Goal: Task Accomplishment & Management: Manage account settings

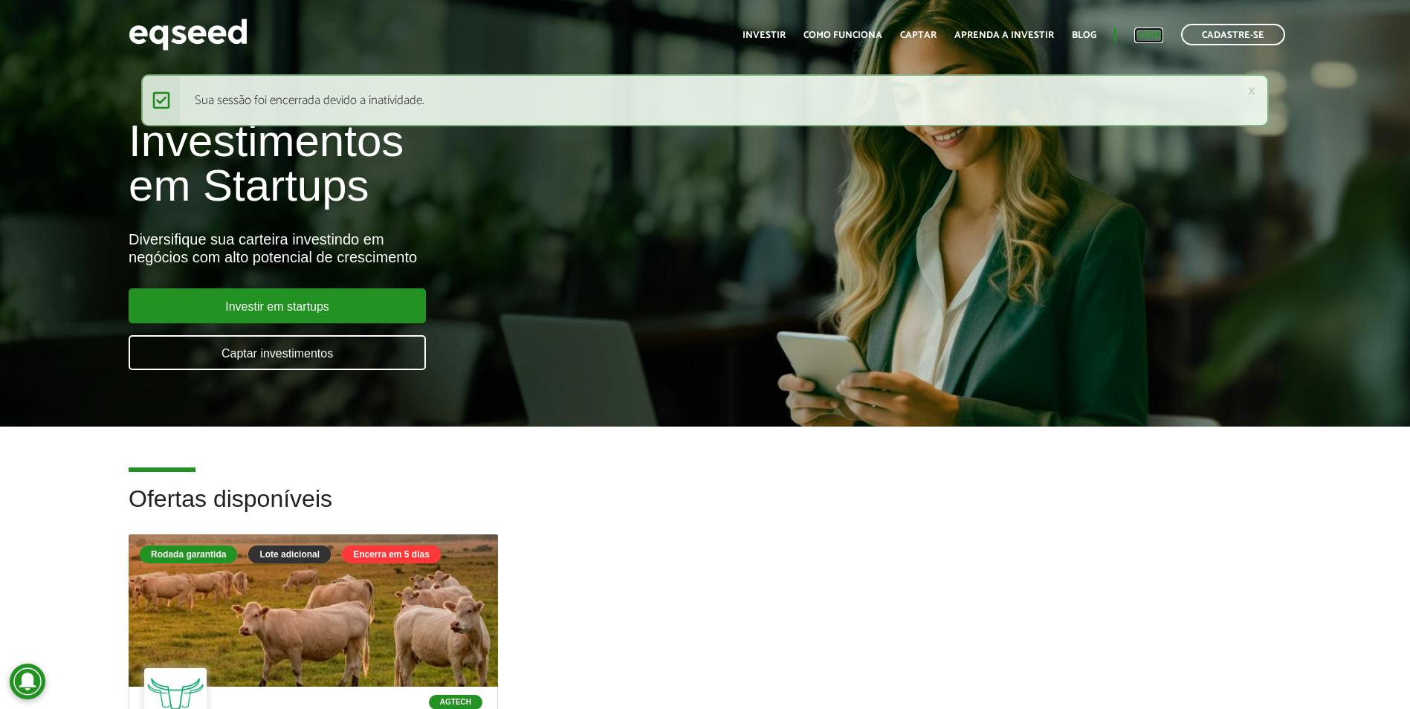
click at [1148, 34] on link "Login" at bounding box center [1149, 35] width 29 height 10
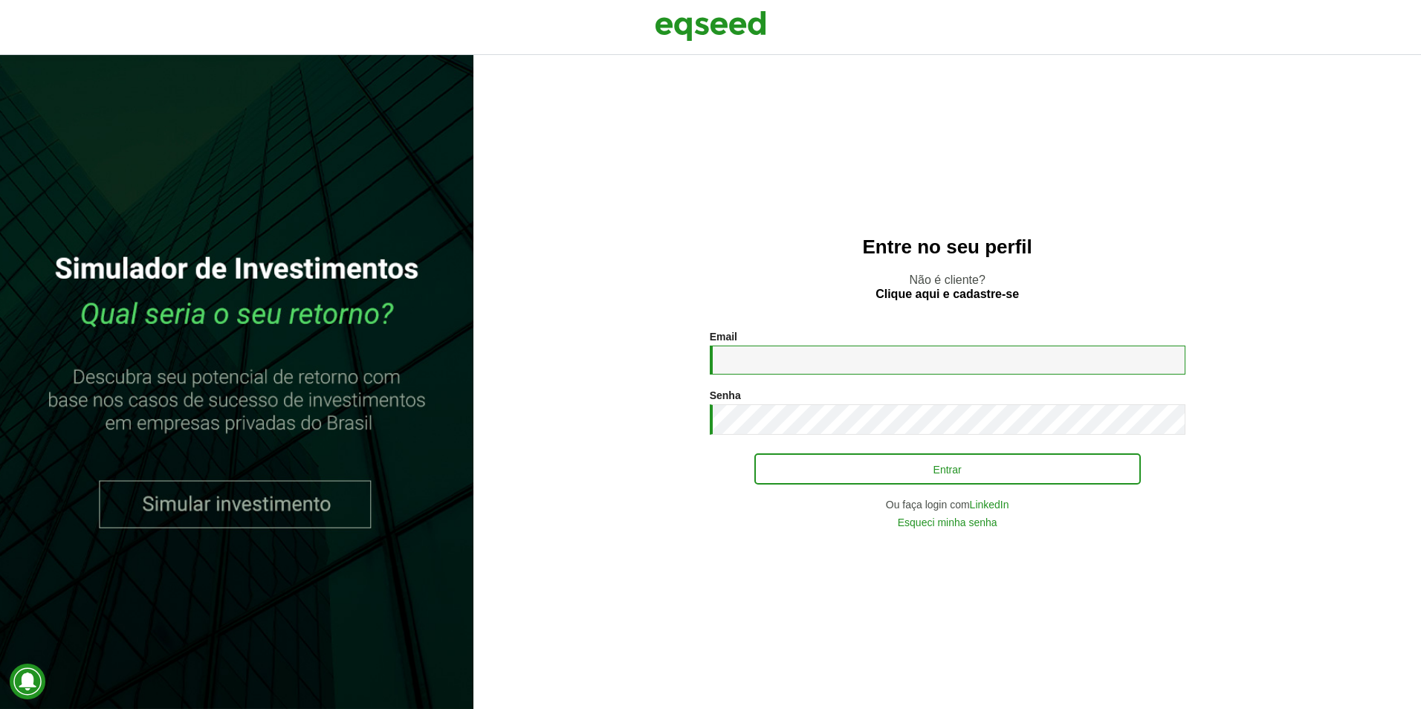
type input "**********"
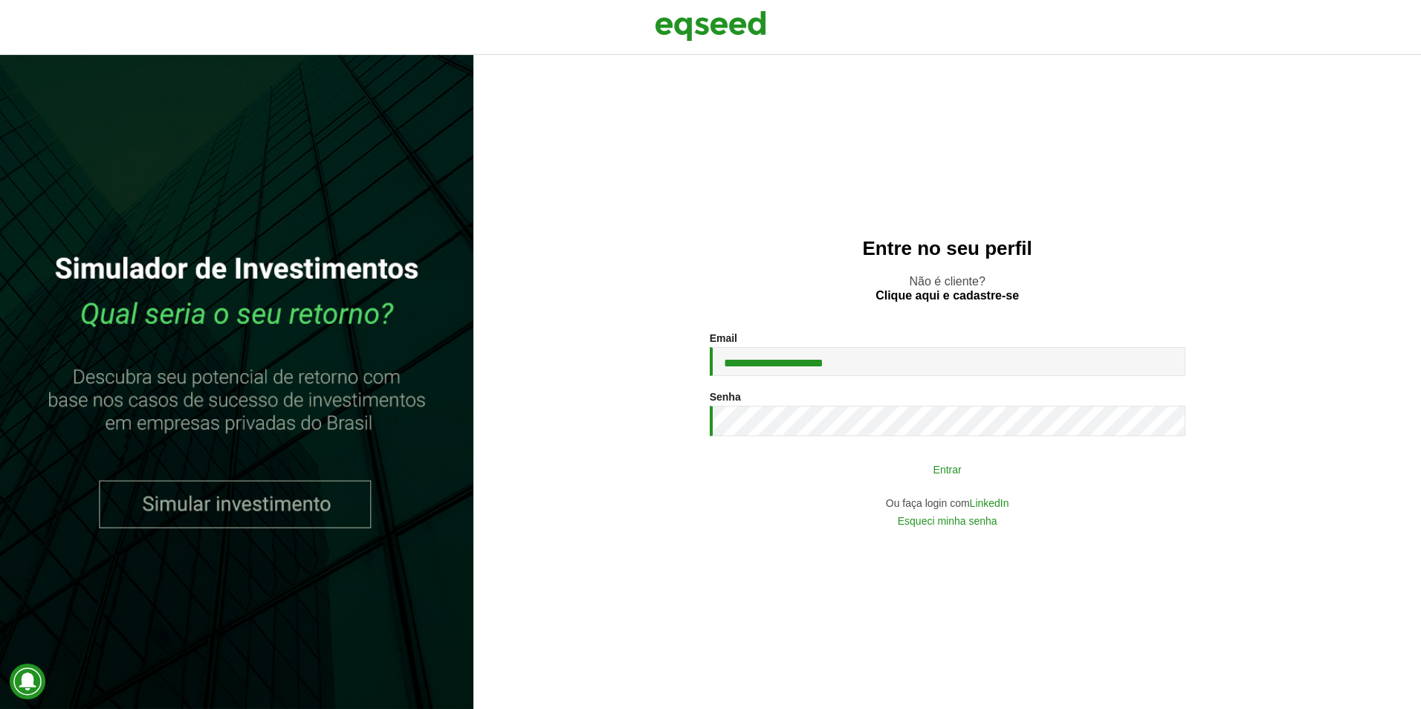
click at [923, 472] on button "Entrar" at bounding box center [948, 469] width 387 height 28
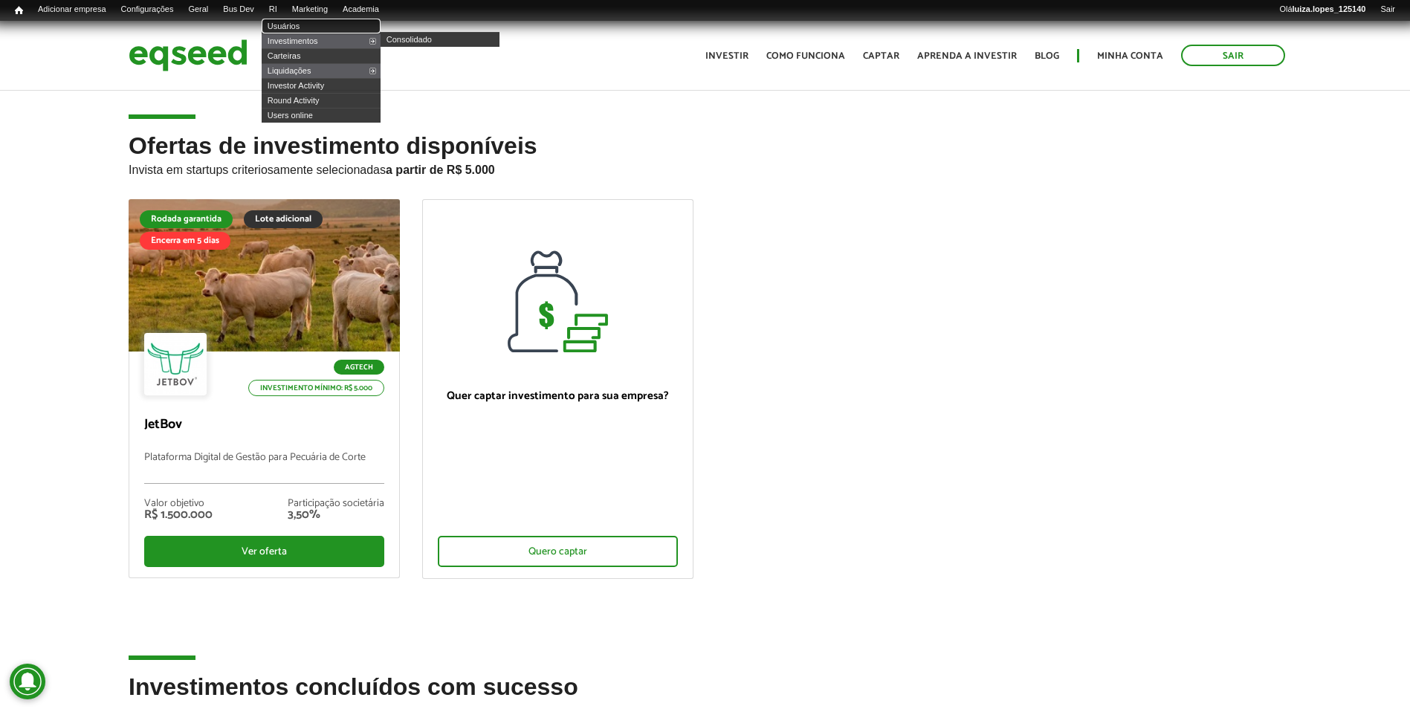
click at [310, 21] on link "Usuários" at bounding box center [321, 26] width 119 height 15
